Goal: Register for event/course

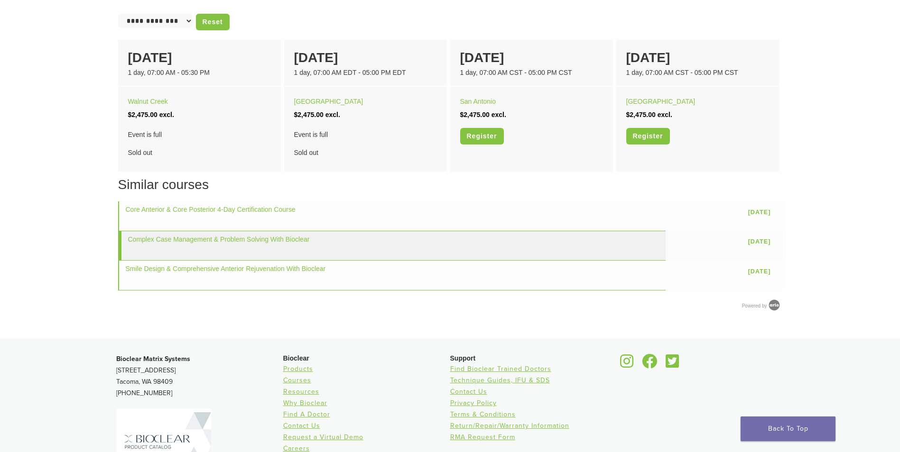
scroll to position [646, 0]
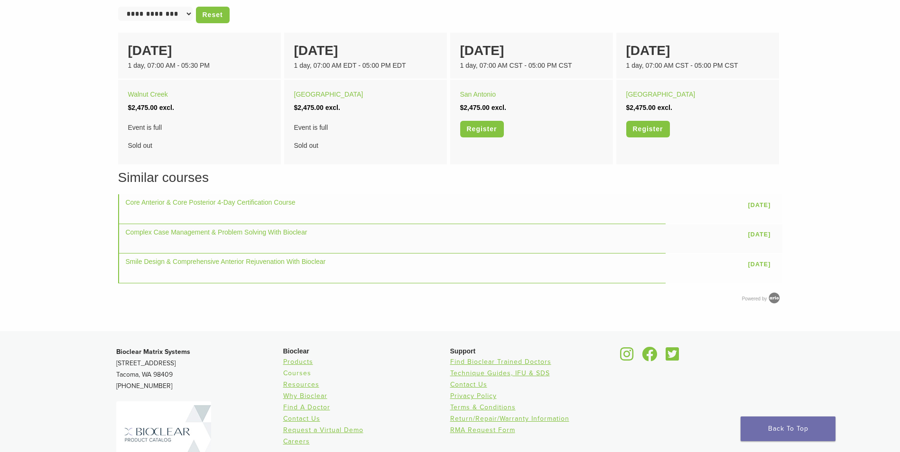
click at [305, 374] on link "Courses" at bounding box center [297, 373] width 28 height 8
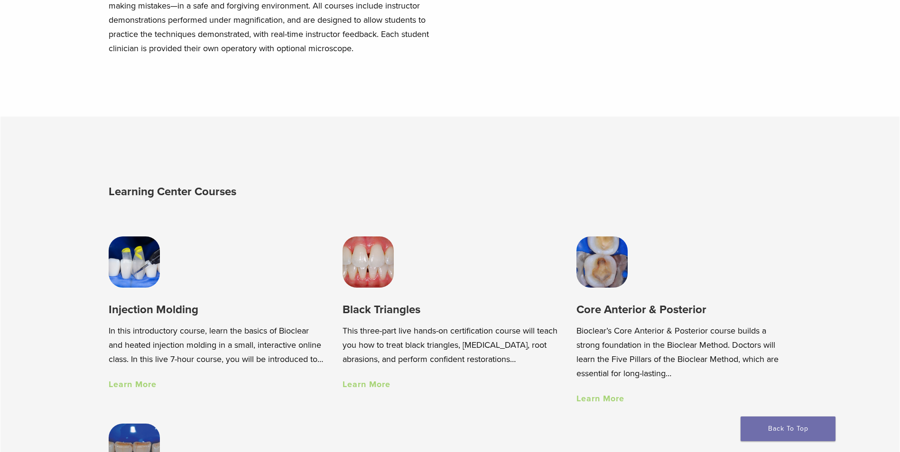
scroll to position [569, 0]
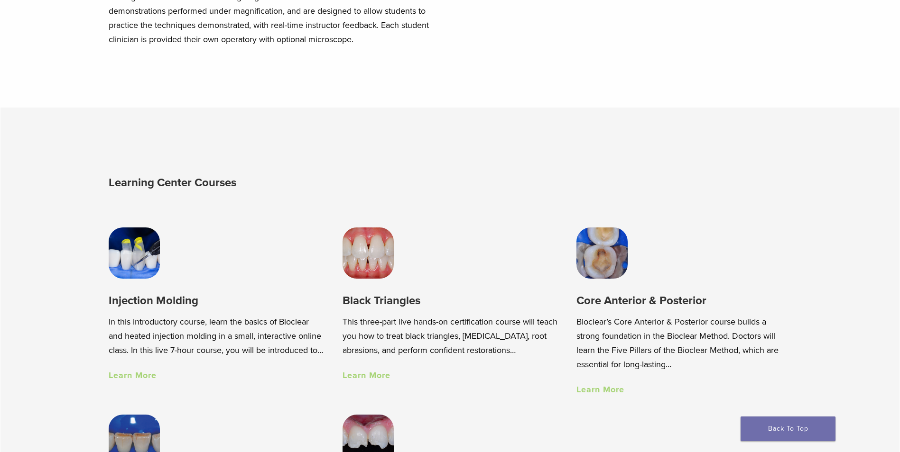
click at [145, 381] on link "Learn More" at bounding box center [133, 375] width 48 height 10
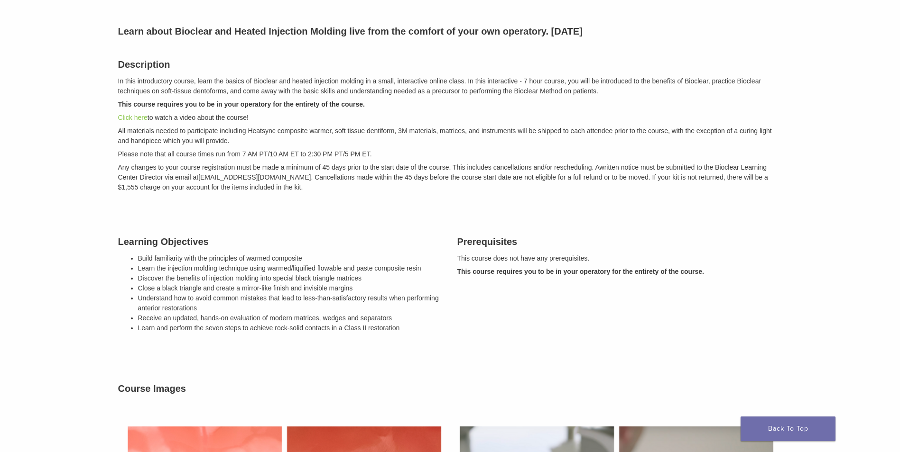
scroll to position [142, 0]
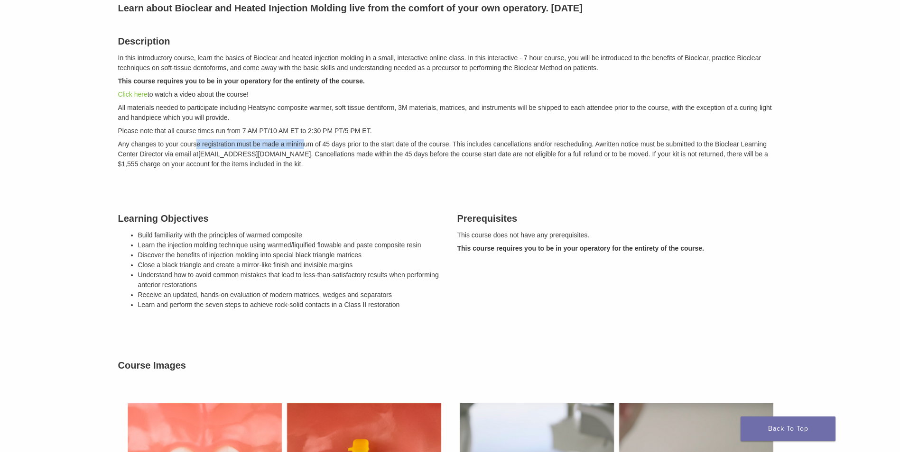
drag, startPoint x: 197, startPoint y: 145, endPoint x: 301, endPoint y: 146, distance: 104.3
click at [301, 146] on span "Any changes to your course registration must be made a minimum of 45 days prior…" at bounding box center [358, 144] width 481 height 8
drag, startPoint x: 301, startPoint y: 146, endPoint x: 331, endPoint y: 176, distance: 42.6
click at [331, 176] on div "Description In this introductory course, learn the basics of Bioclear and heate…" at bounding box center [450, 100] width 678 height 157
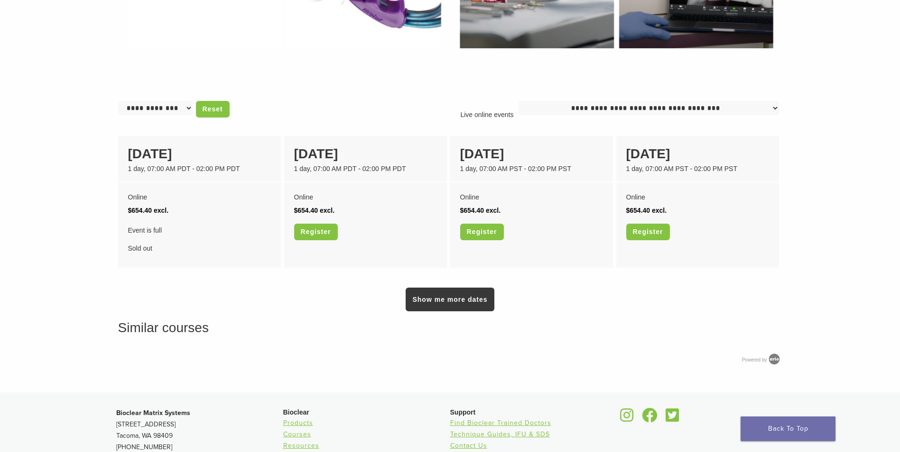
scroll to position [759, 0]
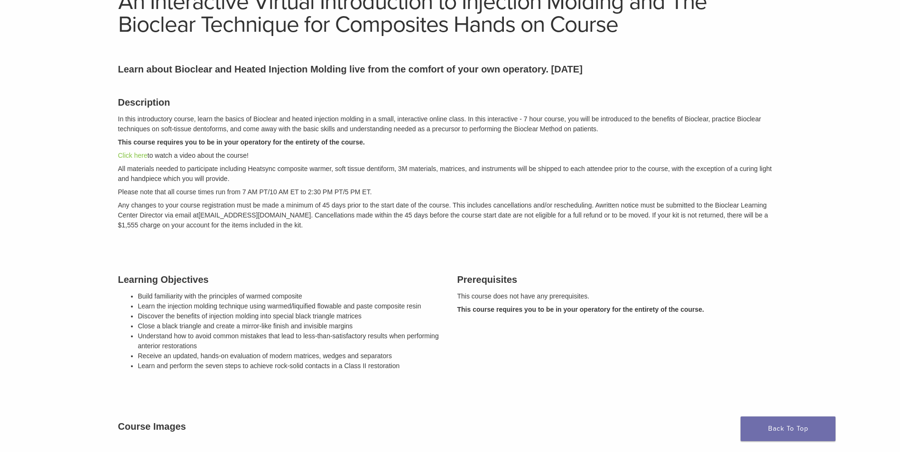
scroll to position [0, 0]
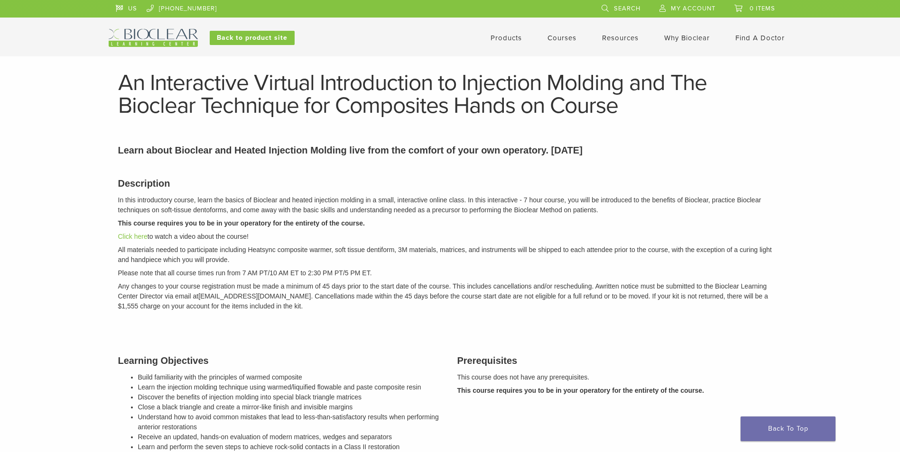
click at [557, 38] on link "Courses" at bounding box center [561, 38] width 29 height 9
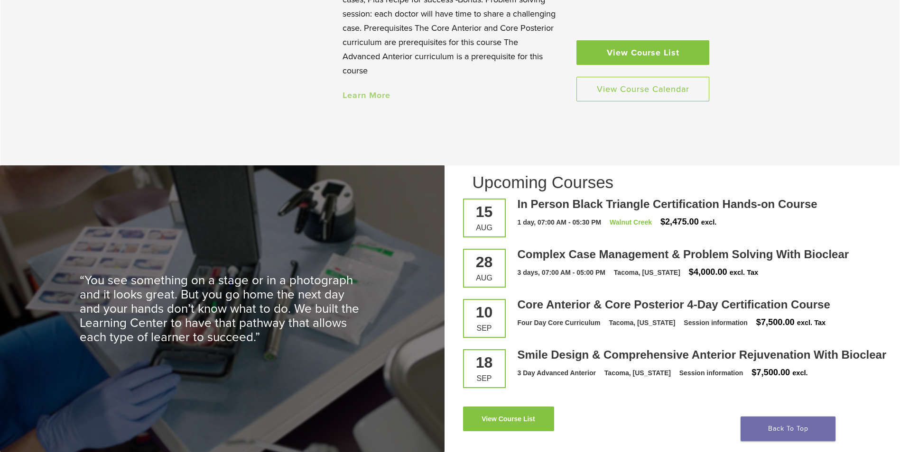
scroll to position [1233, 0]
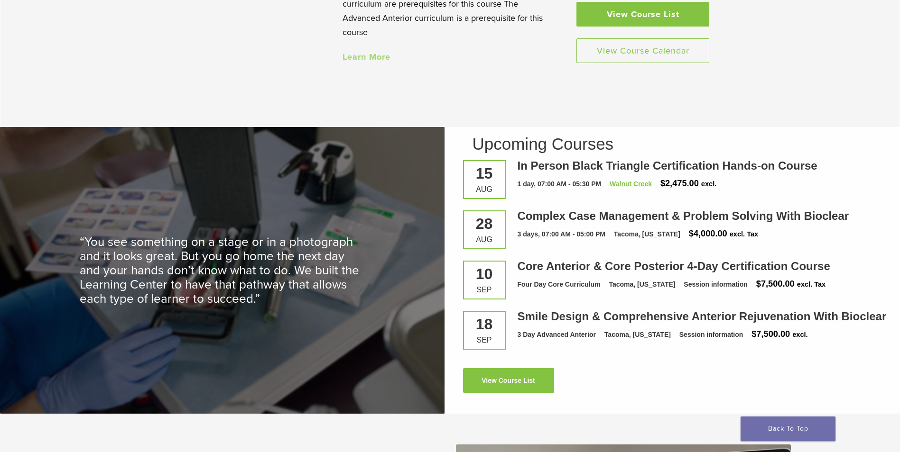
click at [636, 185] on link "Walnut Creek" at bounding box center [630, 184] width 42 height 8
